Goal: Task Accomplishment & Management: Complete application form

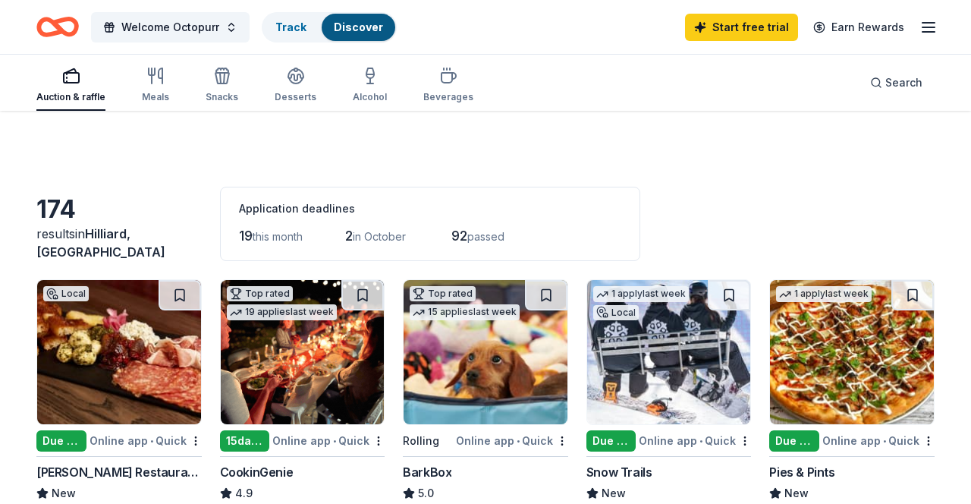
scroll to position [401, 0]
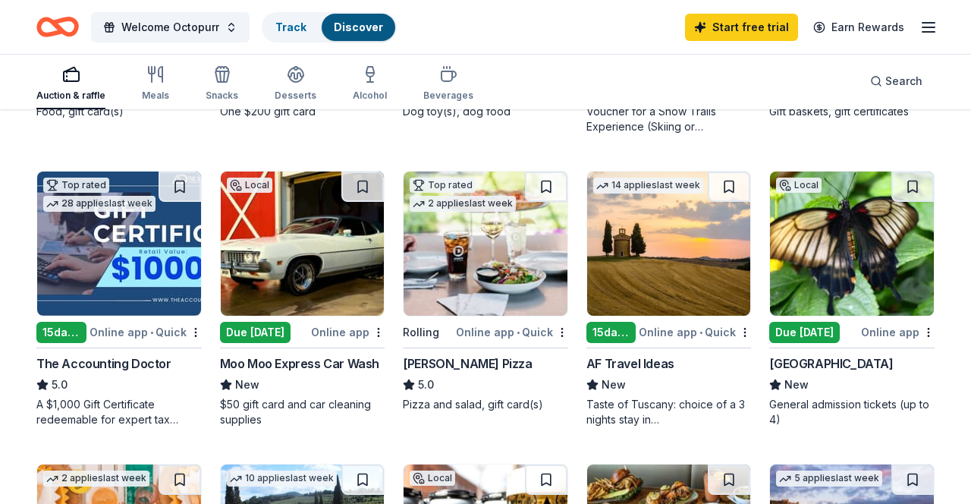
click at [294, 257] on img at bounding box center [303, 243] width 164 height 144
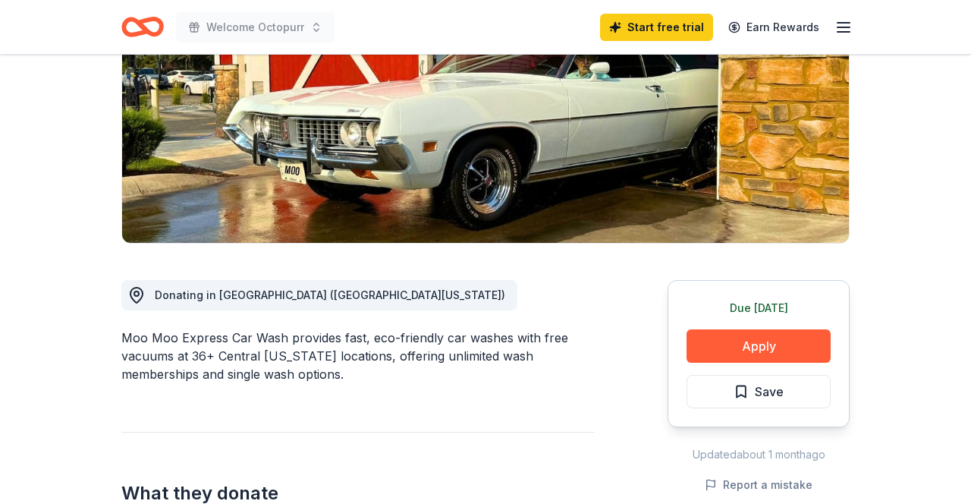
scroll to position [219, 0]
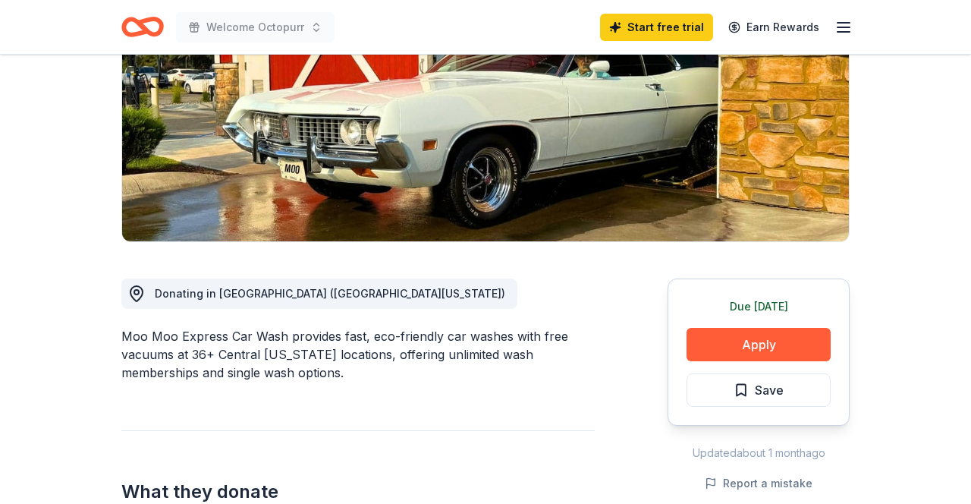
click at [729, 349] on button "Apply" at bounding box center [758, 344] width 144 height 33
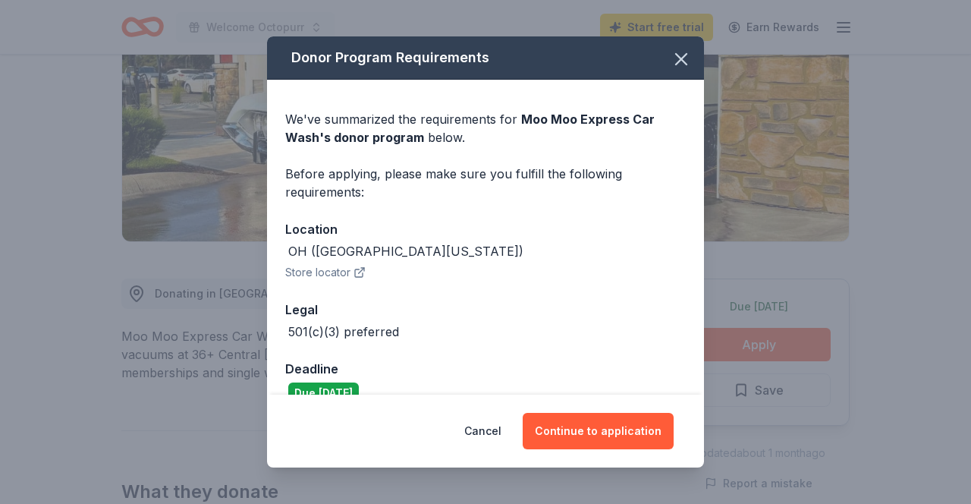
click at [573, 449] on button "Continue to application" at bounding box center [598, 431] width 151 height 36
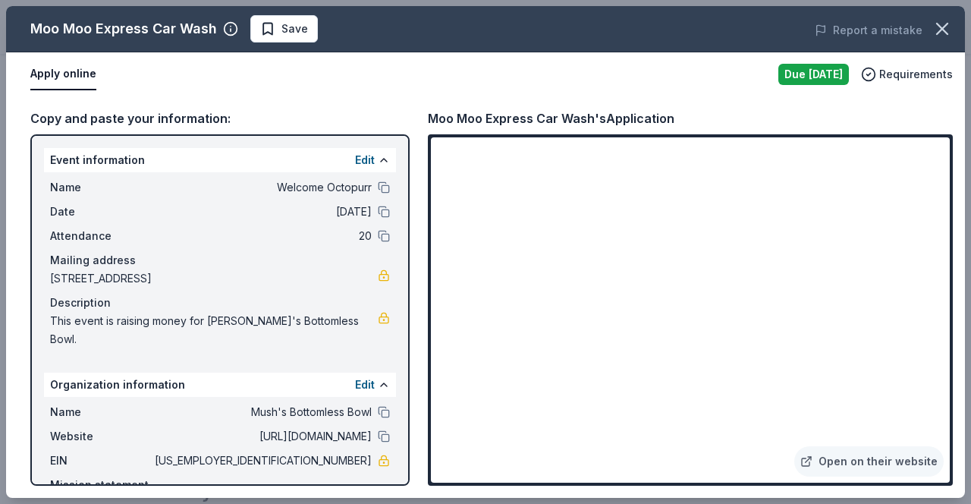
click at [378, 216] on div at bounding box center [384, 212] width 12 height 12
click at [382, 165] on button at bounding box center [384, 160] width 12 height 12
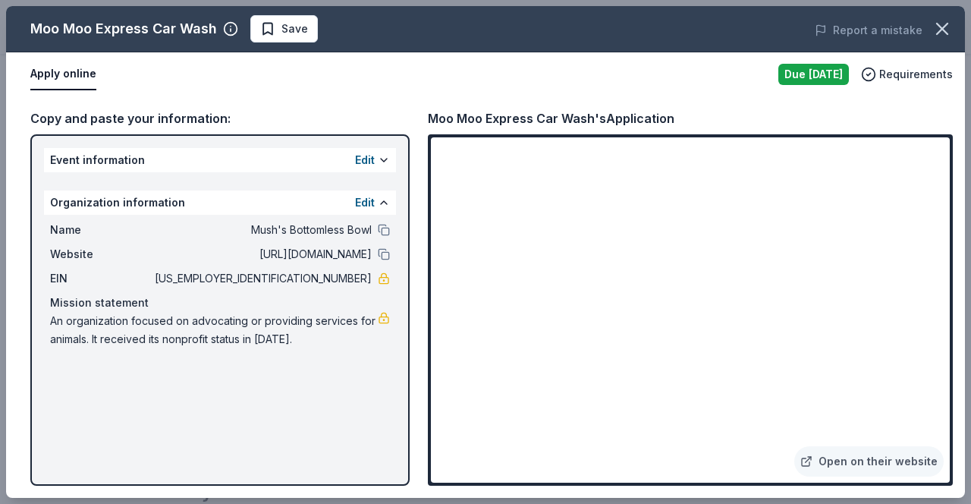
click at [372, 169] on button "Edit" at bounding box center [365, 160] width 20 height 18
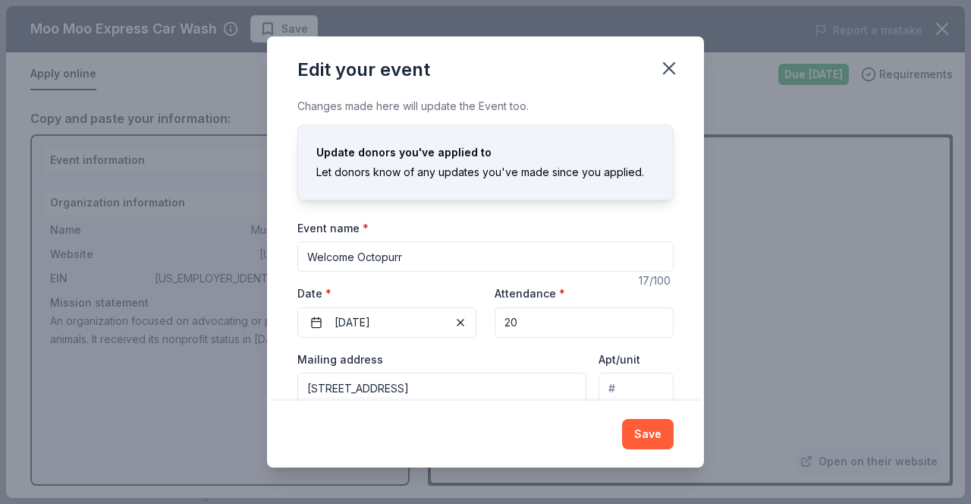
click at [360, 337] on button "10/07/2025" at bounding box center [386, 322] width 179 height 30
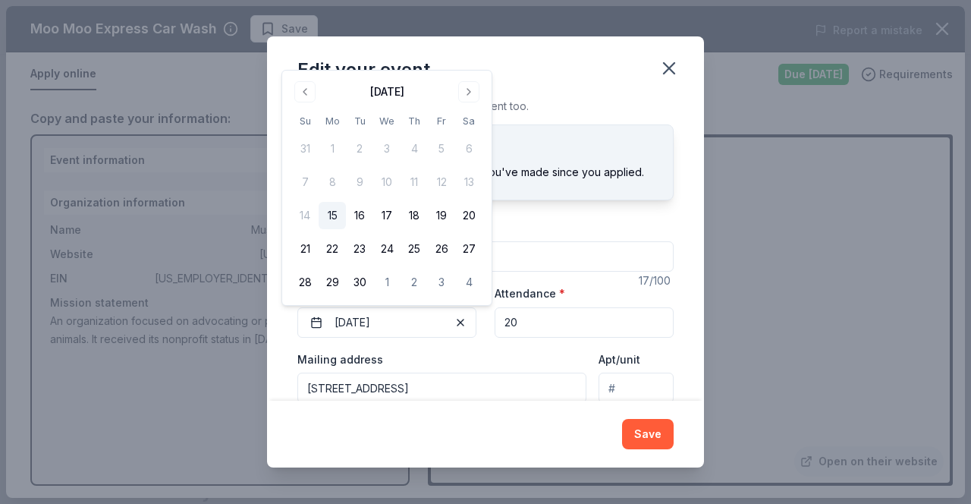
click at [364, 319] on button "10/07/2025" at bounding box center [386, 322] width 179 height 30
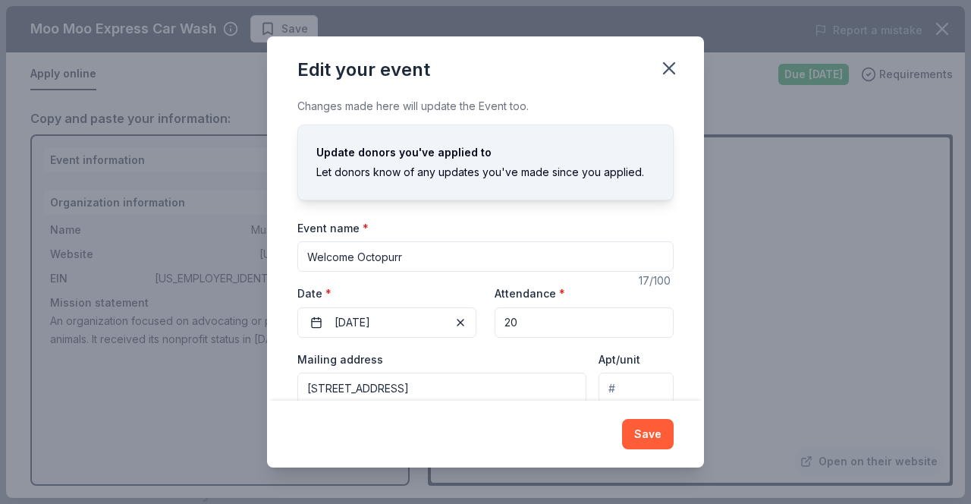
click at [362, 338] on button "10/07/2025" at bounding box center [386, 322] width 179 height 30
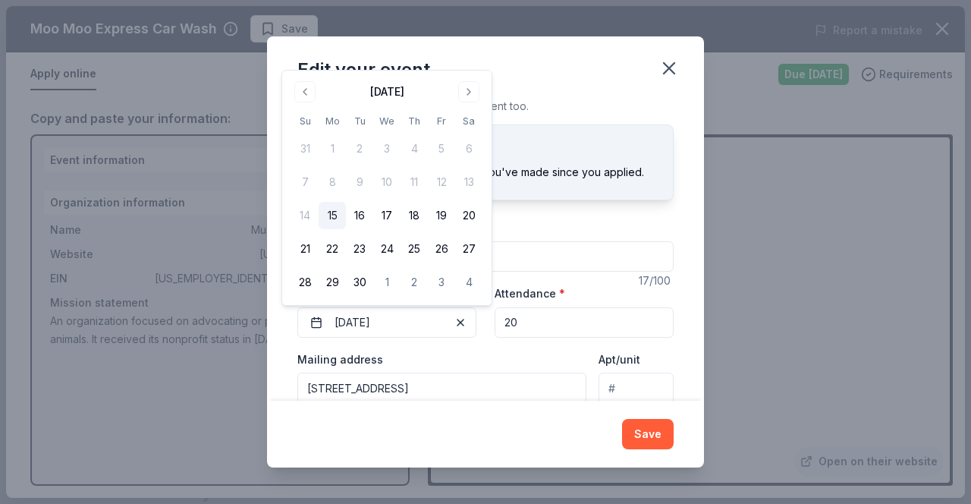
click at [463, 93] on button "Go to next month" at bounding box center [468, 91] width 21 height 21
click at [364, 218] on button "14" at bounding box center [359, 215] width 27 height 27
click at [633, 435] on button "Save" at bounding box center [648, 434] width 52 height 30
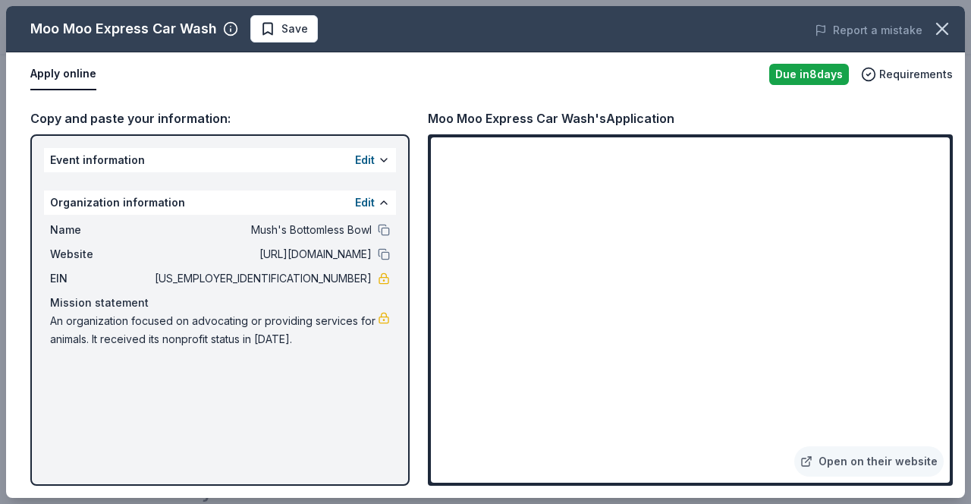
click at [217, 168] on div "Event information Edit" at bounding box center [220, 160] width 352 height 24
click at [383, 163] on button at bounding box center [384, 160] width 12 height 12
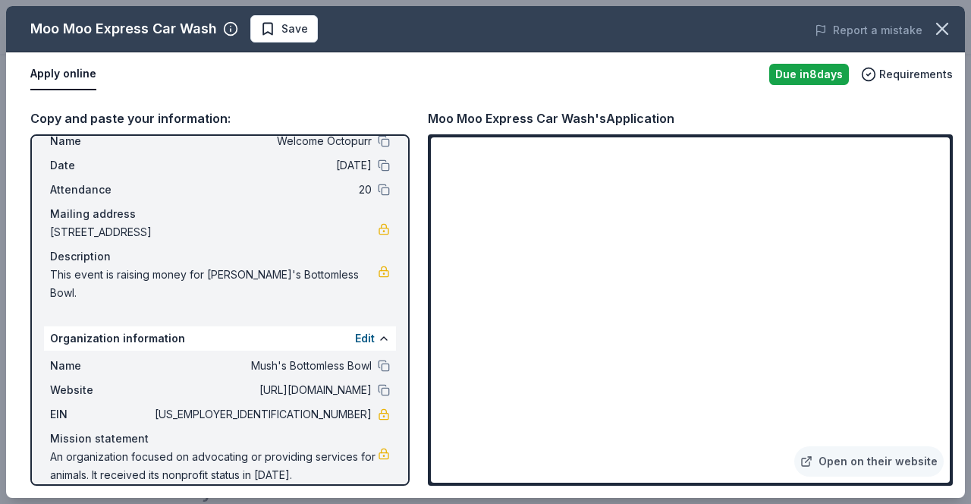
scroll to position [46, 0]
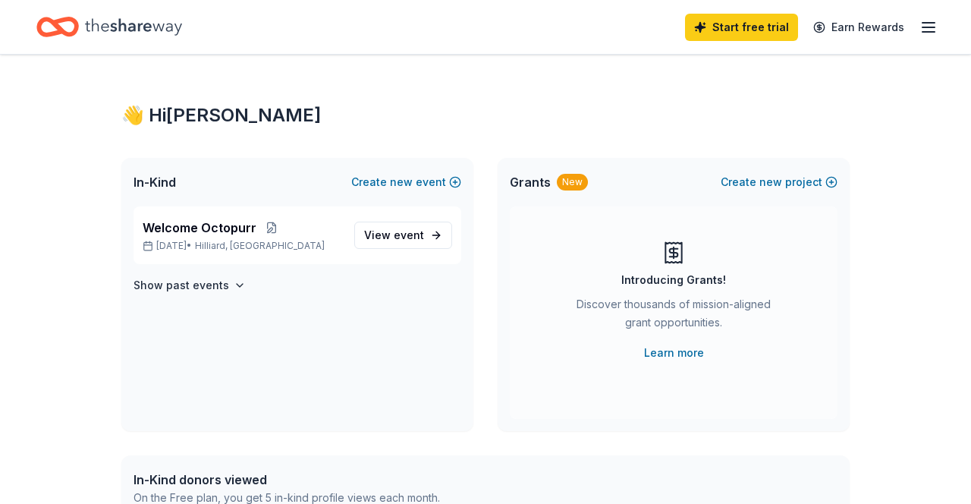
click at [416, 247] on link "View event" at bounding box center [403, 234] width 98 height 27
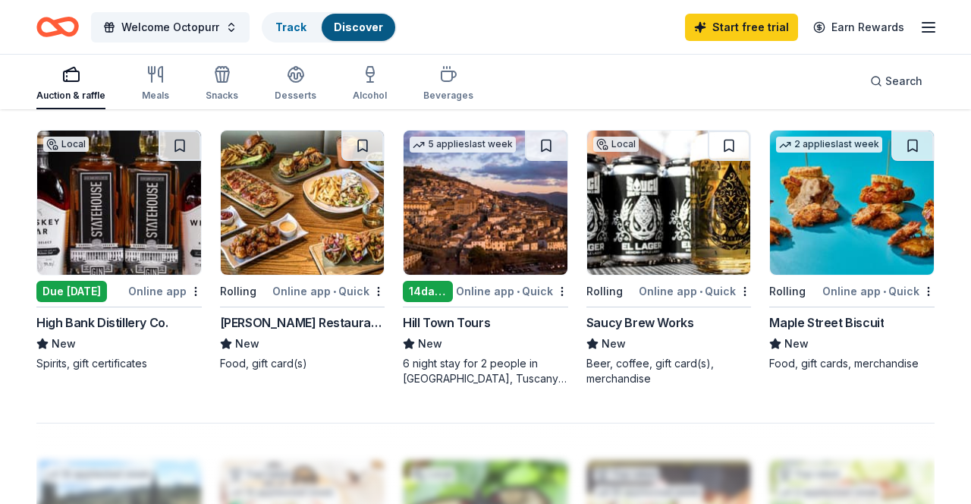
scroll to position [1009, 0]
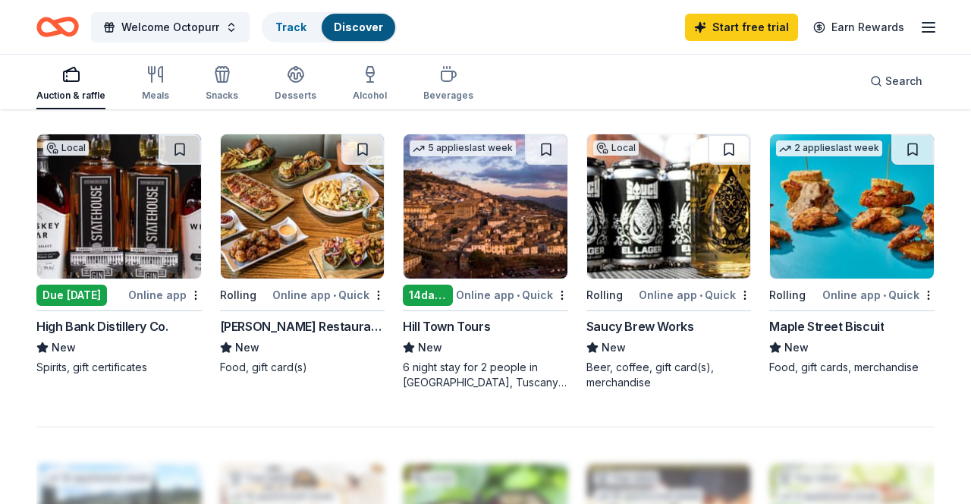
click at [94, 257] on img at bounding box center [119, 206] width 164 height 144
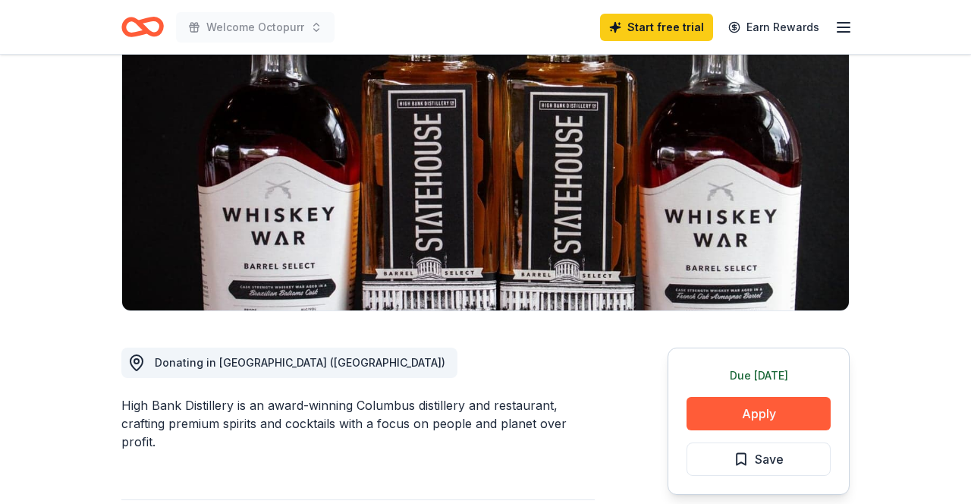
scroll to position [152, 0]
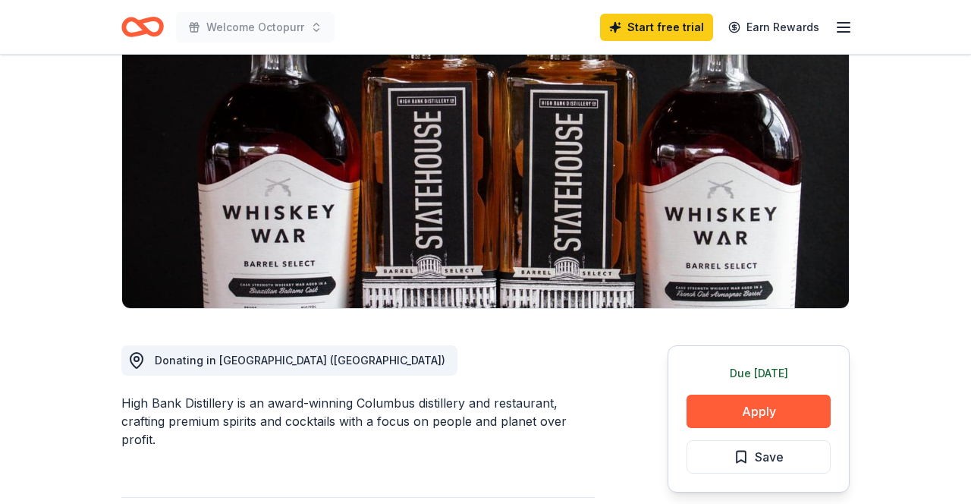
click at [765, 410] on button "Apply" at bounding box center [758, 410] width 144 height 33
click at [758, 423] on button "Apply" at bounding box center [758, 410] width 144 height 33
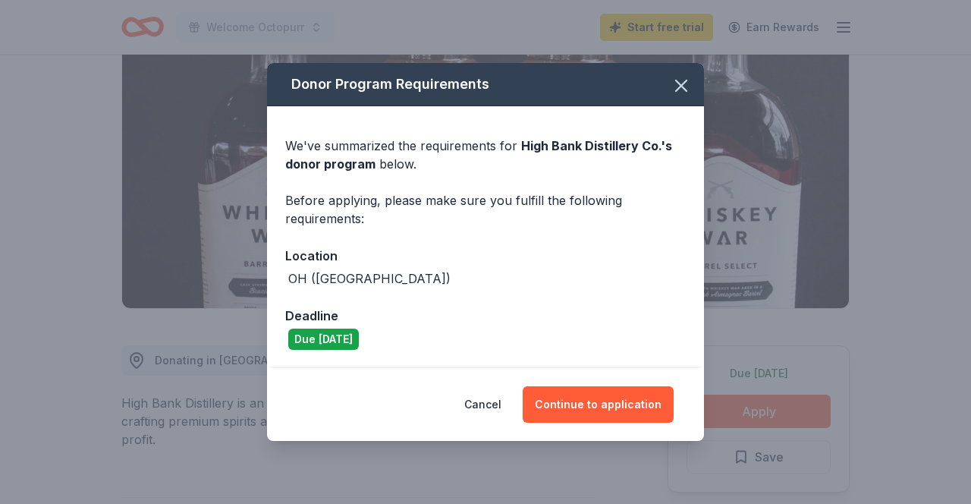
click at [608, 422] on button "Continue to application" at bounding box center [598, 404] width 151 height 36
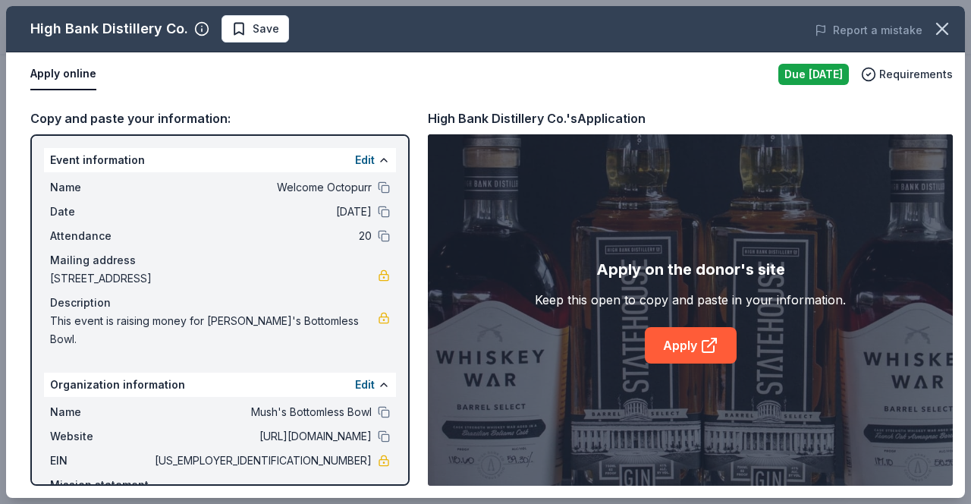
click at [706, 356] on link "Apply" at bounding box center [691, 345] width 92 height 36
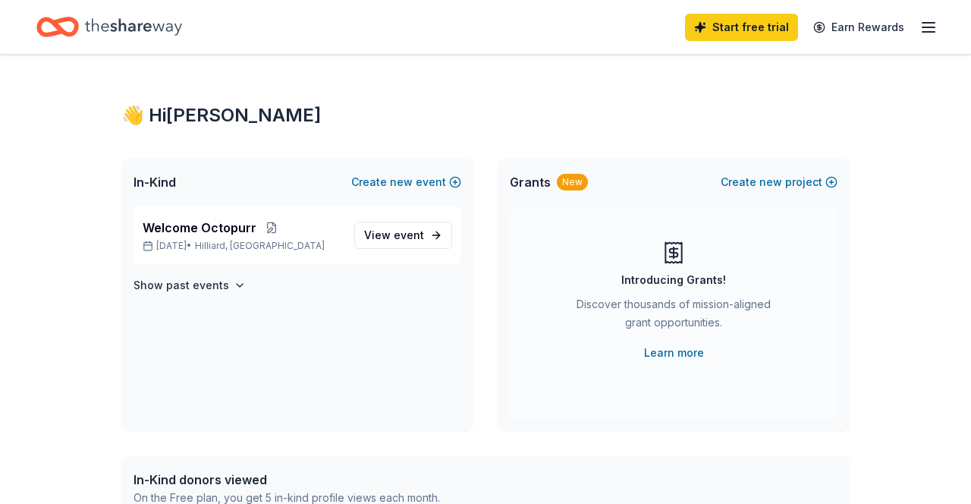
click at [400, 246] on link "View event" at bounding box center [403, 234] width 98 height 27
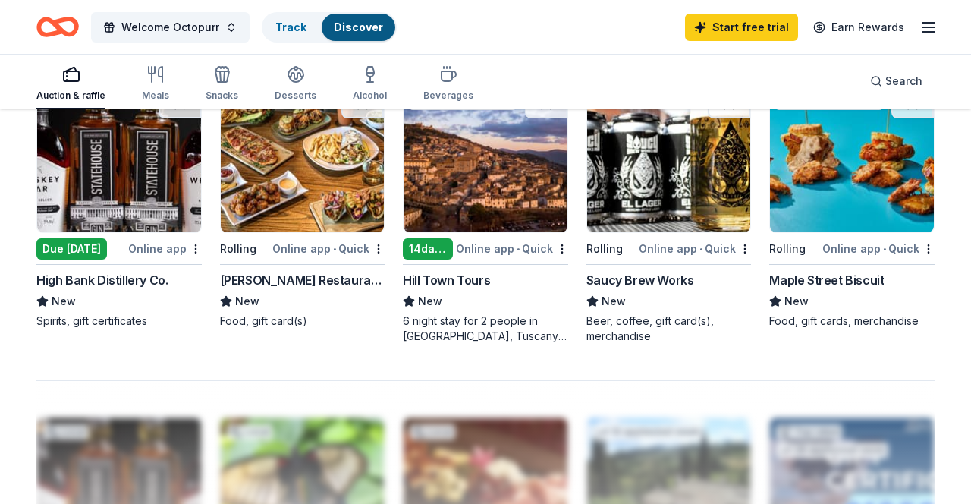
scroll to position [1058, 0]
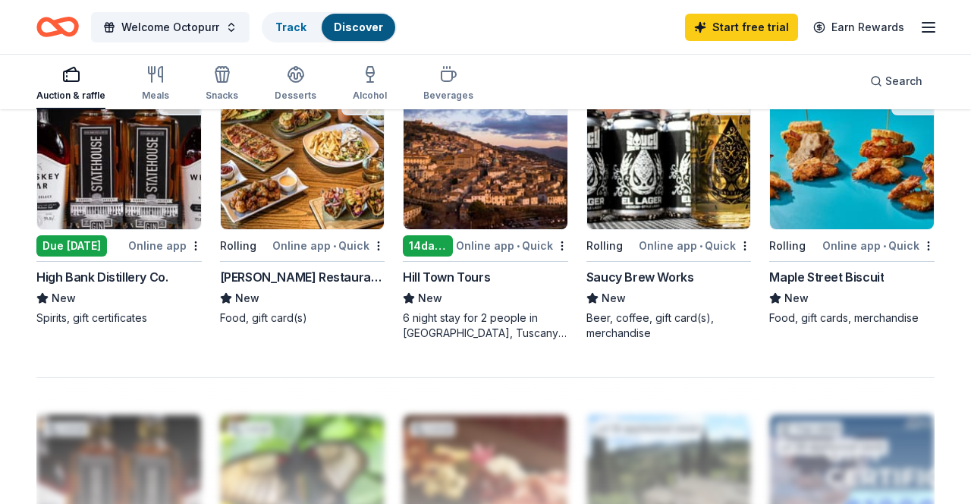
click at [834, 188] on img at bounding box center [852, 157] width 164 height 144
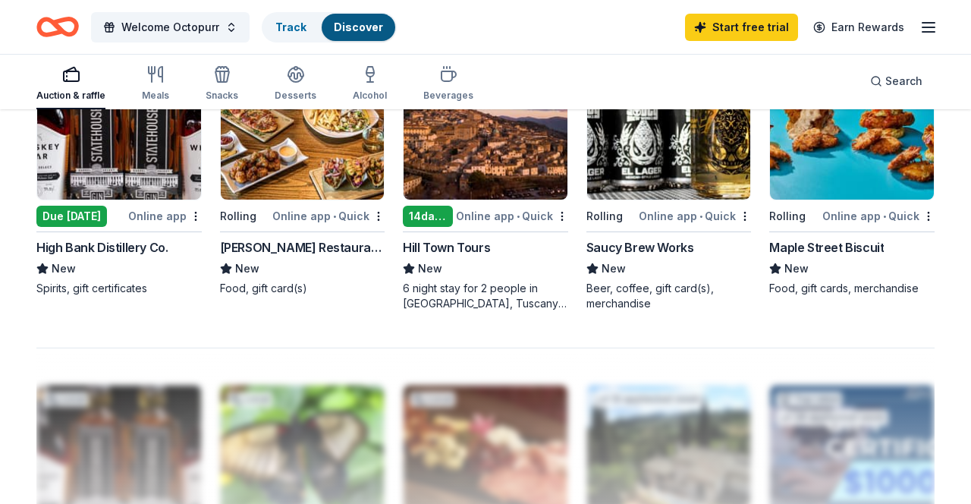
scroll to position [1107, 0]
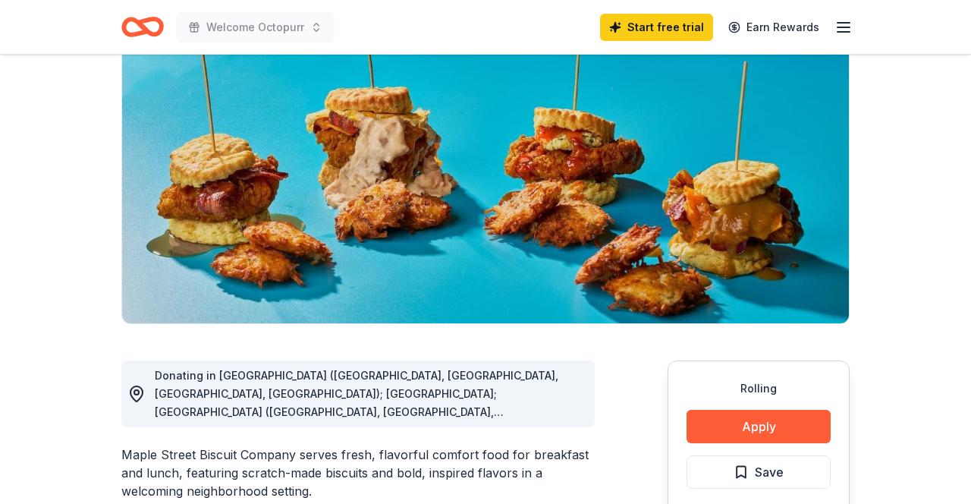
scroll to position [140, 0]
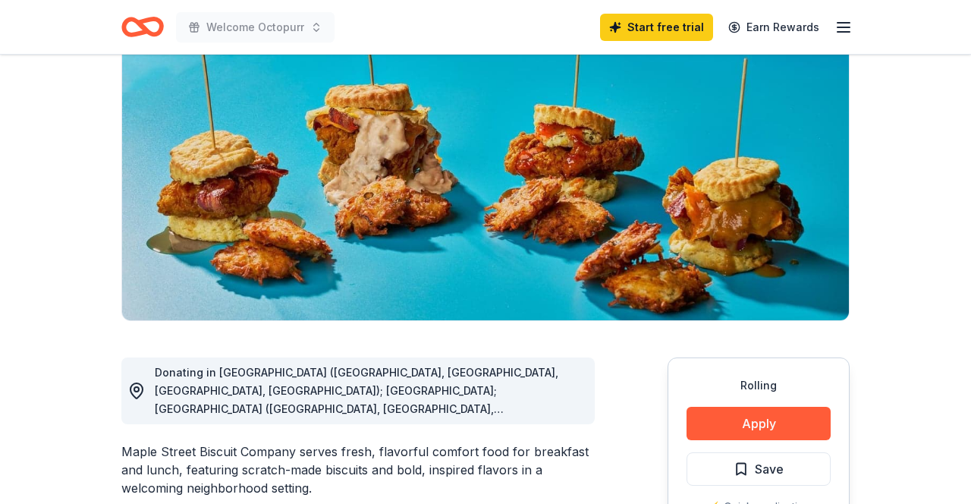
click at [717, 432] on button "Apply" at bounding box center [758, 423] width 144 height 33
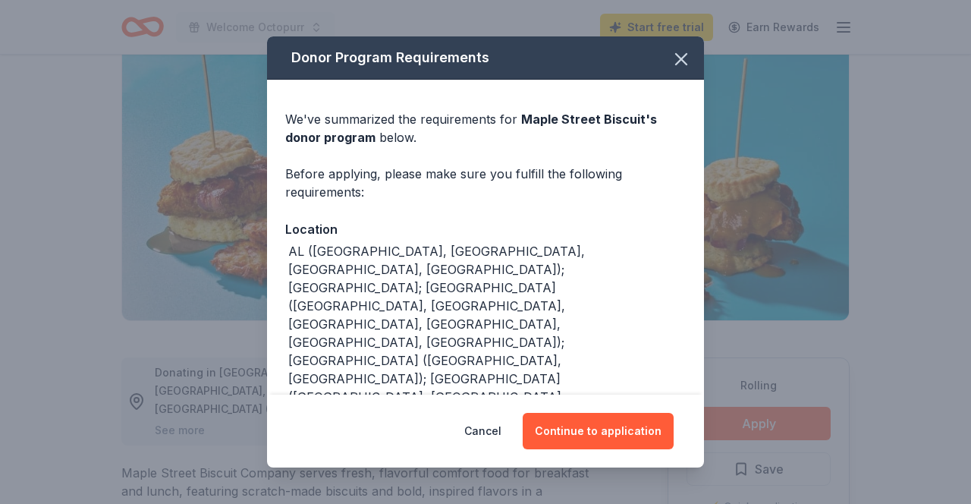
click at [568, 449] on button "Continue to application" at bounding box center [598, 431] width 151 height 36
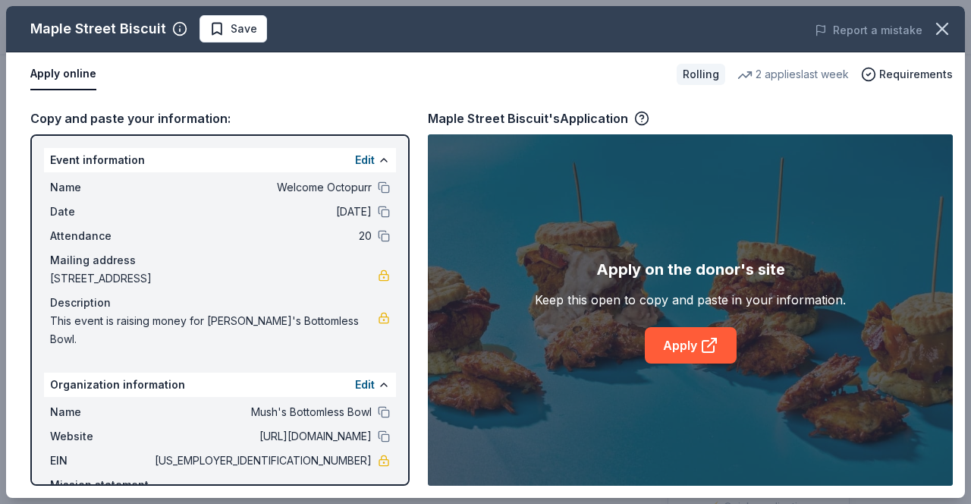
click at [665, 363] on link "Apply" at bounding box center [691, 345] width 92 height 36
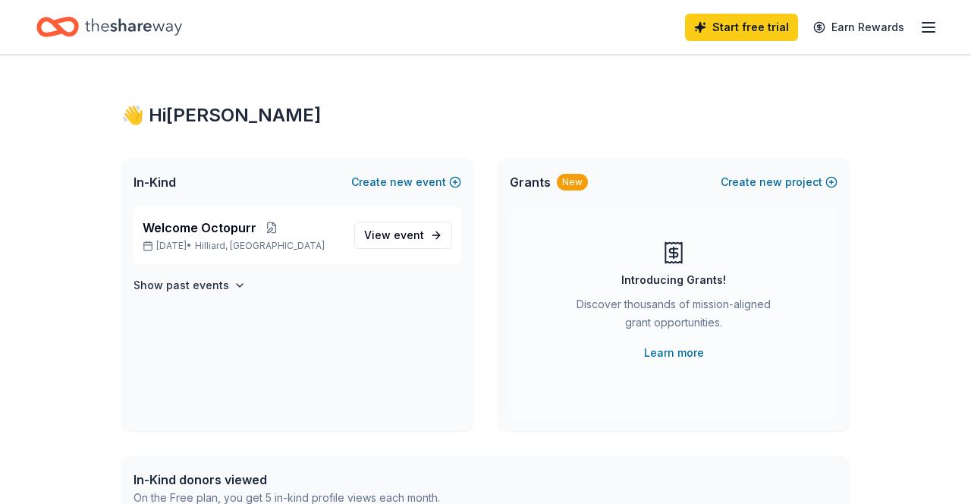
click at [404, 242] on span "View event" at bounding box center [394, 235] width 60 height 18
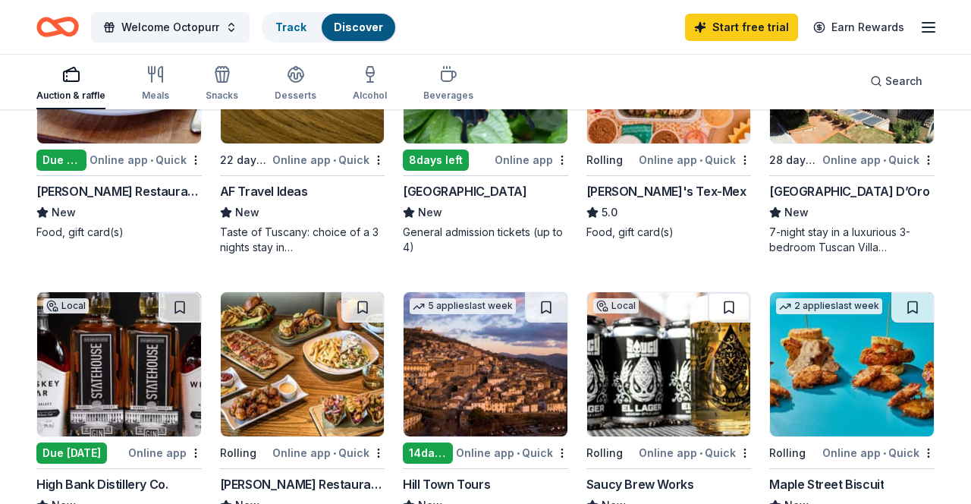
scroll to position [780, 0]
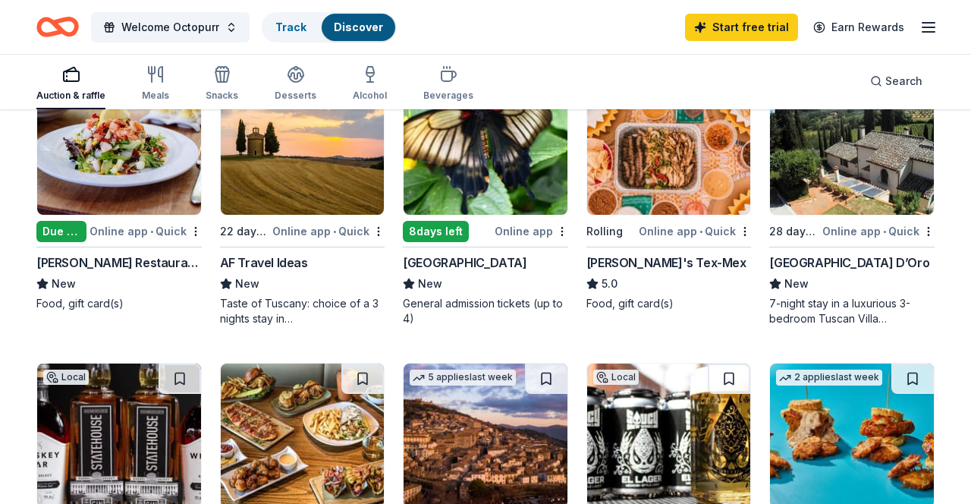
click at [693, 177] on img at bounding box center [669, 143] width 164 height 144
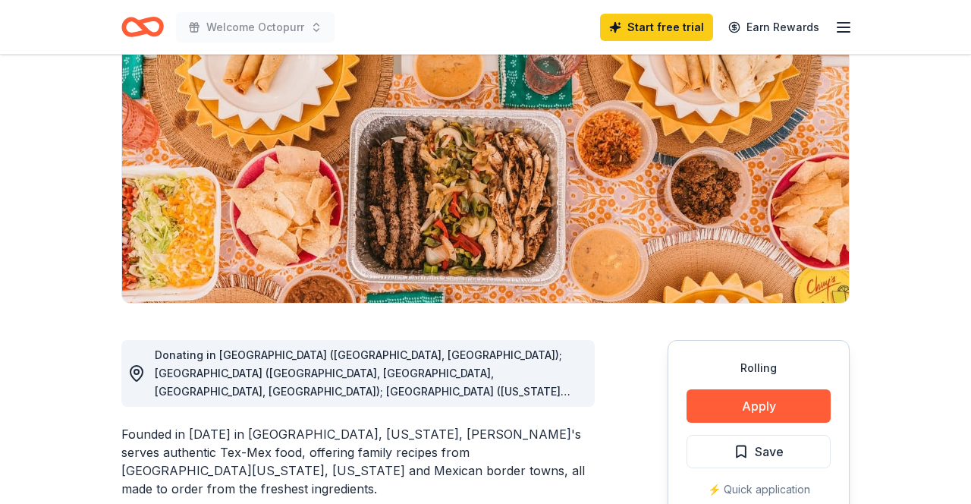
scroll to position [165, 0]
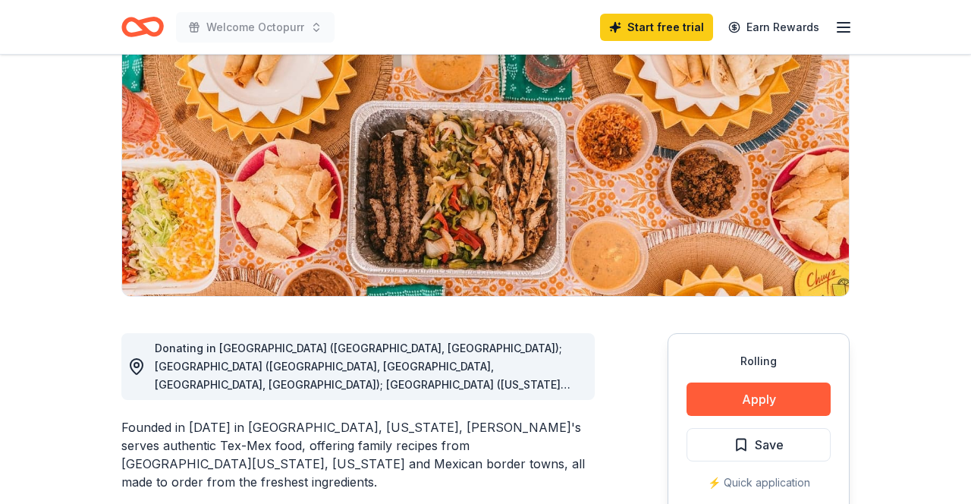
click at [509, 373] on div "Donating in AL (Birmingham, Huntsville); AR (Fayetteville, Little Rock, North L…" at bounding box center [369, 366] width 428 height 55
click at [137, 363] on circle at bounding box center [136, 365] width 5 height 5
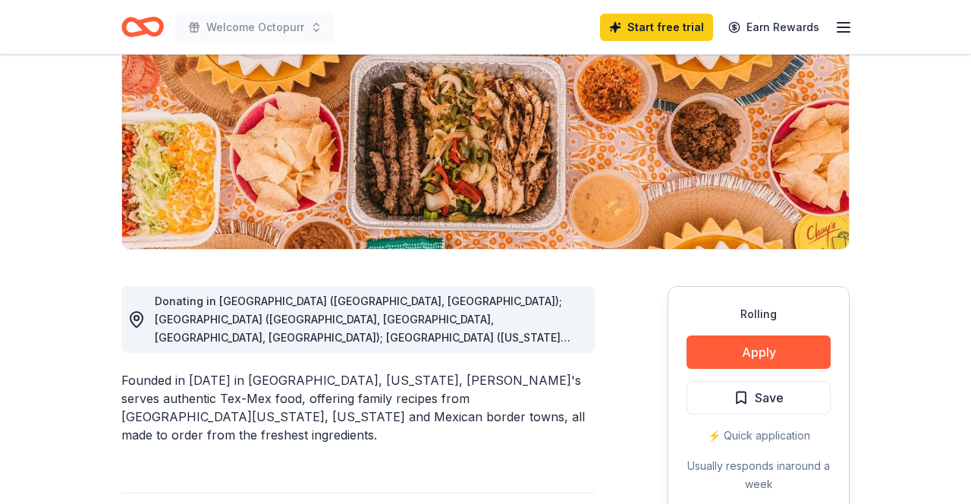
scroll to position [234, 0]
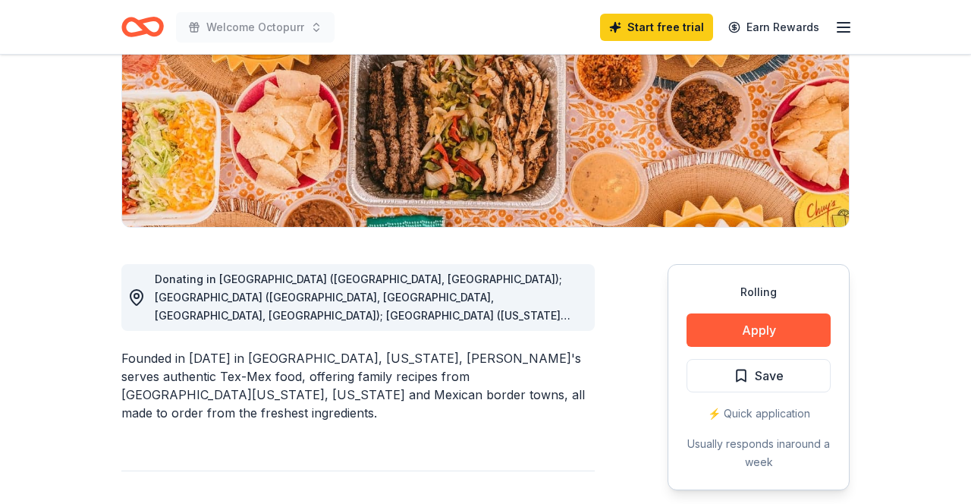
click at [538, 306] on div "Donating in AL (Birmingham, Huntsville); AR (Fayetteville, Little Rock, North L…" at bounding box center [369, 297] width 428 height 55
click at [460, 306] on div "Donating in AL (Birmingham, Huntsville); AR (Fayetteville, Little Rock, North L…" at bounding box center [369, 297] width 428 height 55
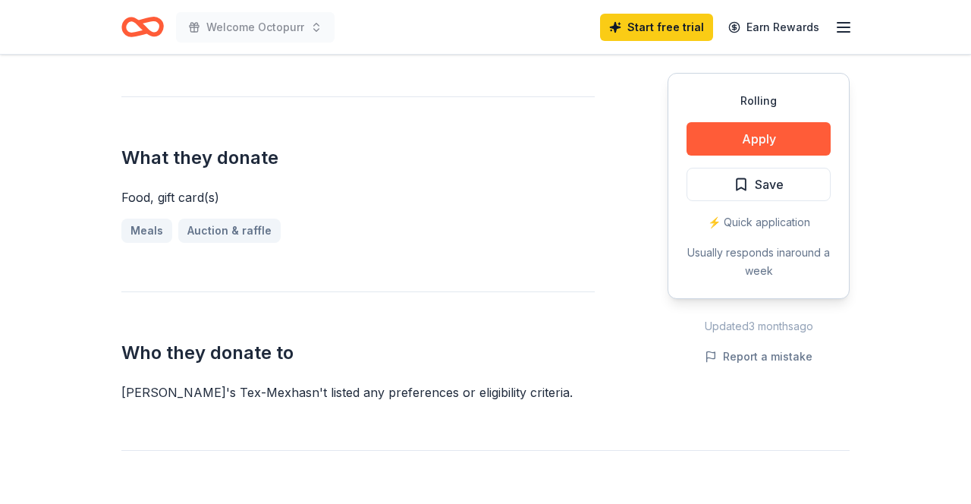
scroll to position [607, 0]
click at [796, 139] on button "Apply" at bounding box center [758, 138] width 144 height 33
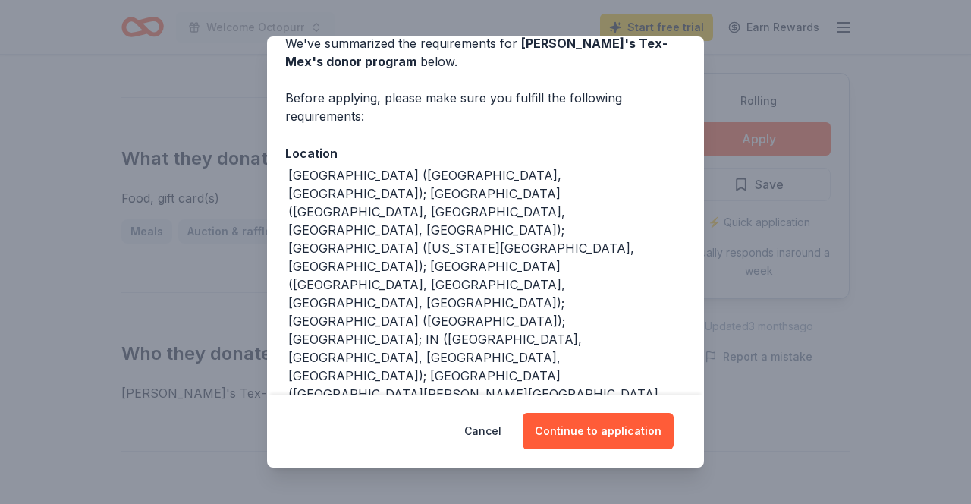
scroll to position [92, 0]
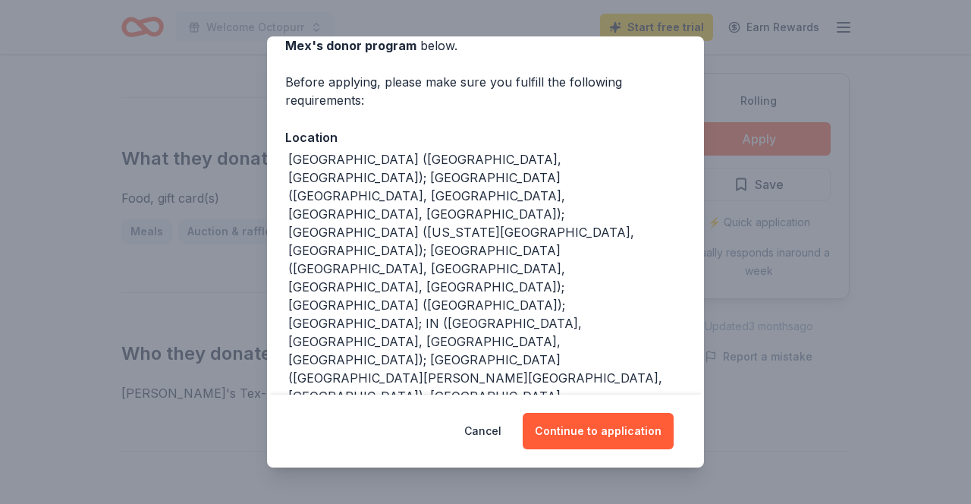
click at [627, 434] on button "Continue to application" at bounding box center [598, 431] width 151 height 36
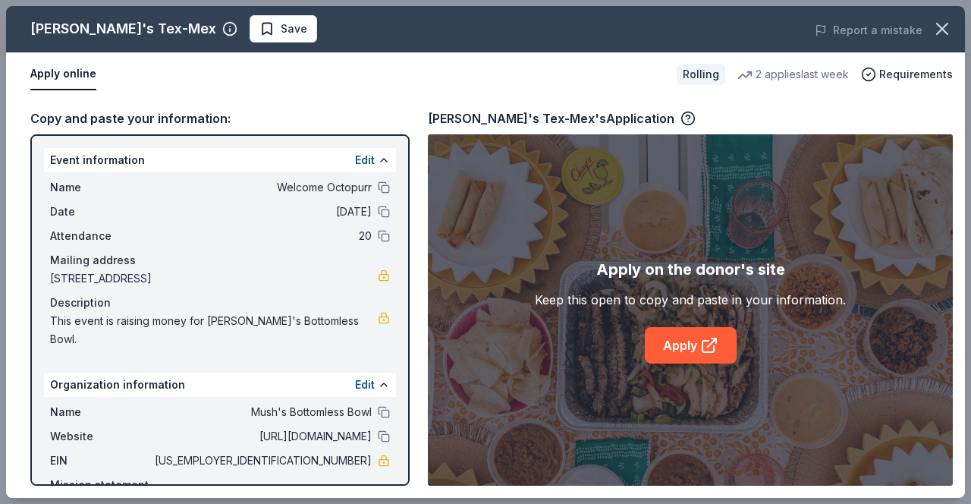
click at [700, 353] on icon at bounding box center [709, 345] width 18 height 18
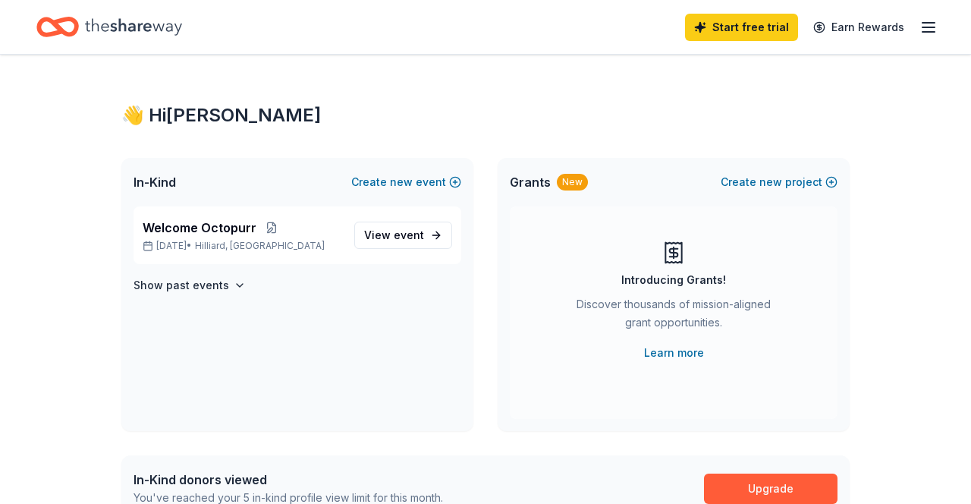
click at [397, 248] on link "View event" at bounding box center [403, 234] width 98 height 27
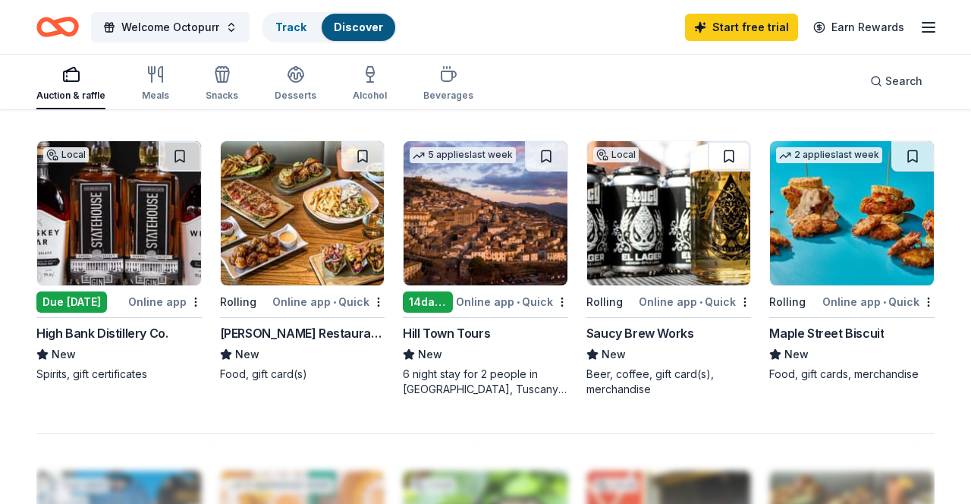
scroll to position [1009, 0]
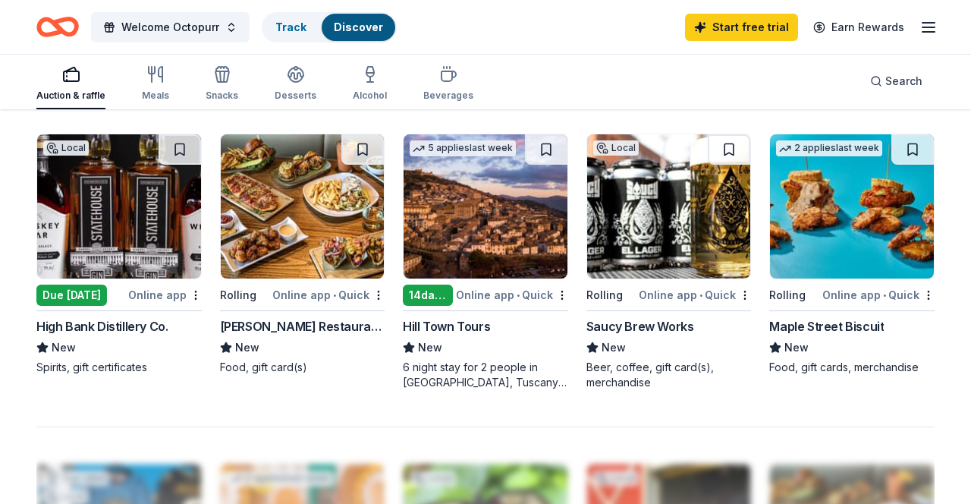
click at [665, 227] on img at bounding box center [669, 206] width 164 height 144
